Goal: Check status: Check status

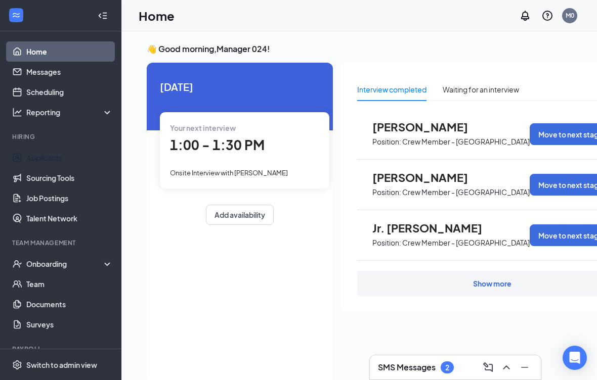
click at [43, 155] on link "Applicants" at bounding box center [69, 158] width 86 height 20
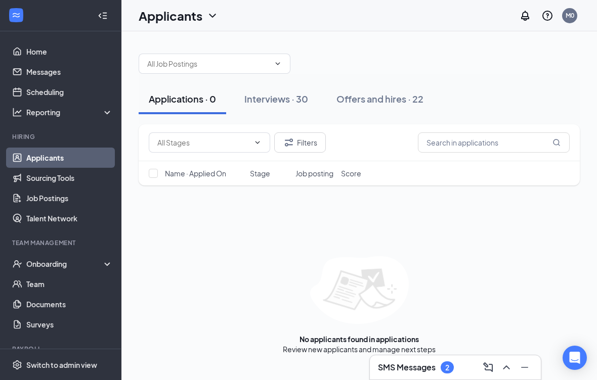
click at [290, 95] on div "Interviews · 30" at bounding box center [276, 99] width 64 height 13
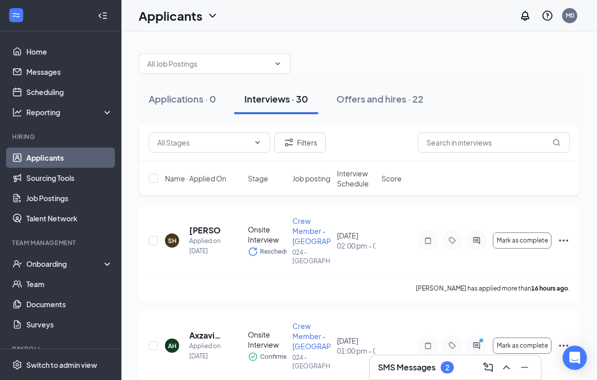
click at [99, 16] on icon "Collapse" at bounding box center [100, 15] width 3 height 5
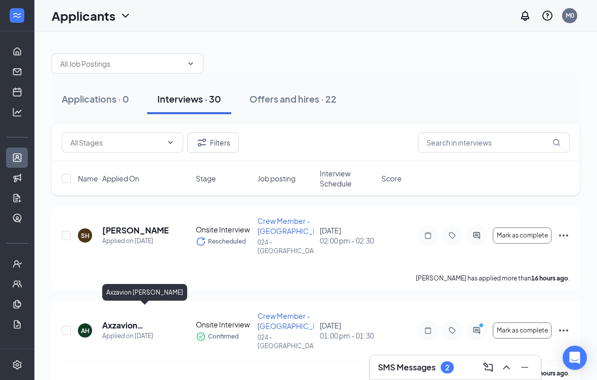
click at [121, 320] on h5 "Axzavion [PERSON_NAME]" at bounding box center [135, 325] width 66 height 11
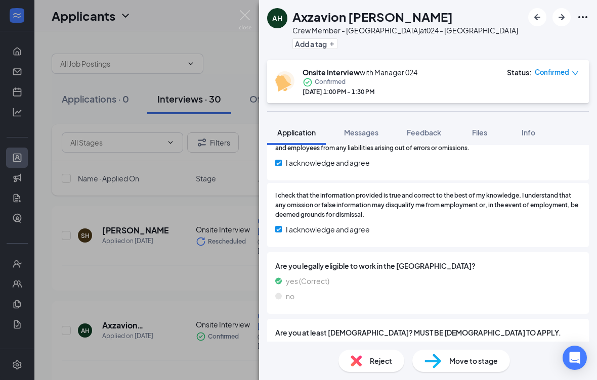
scroll to position [1305, 0]
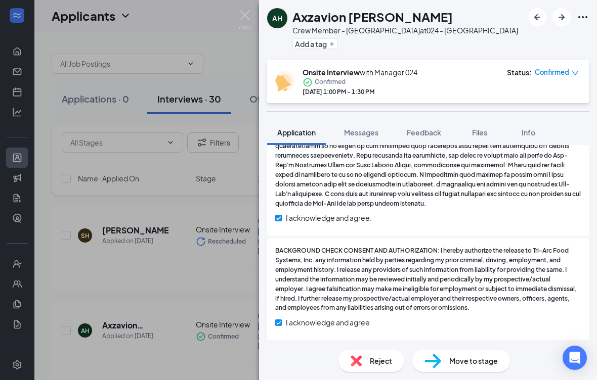
click at [73, 364] on div "AH Axzavion [PERSON_NAME] Crew Member - [GEOGRAPHIC_DATA] at 024 - [GEOGRAPHIC_…" at bounding box center [298, 190] width 597 height 380
